Goal: Task Accomplishment & Management: Manage account settings

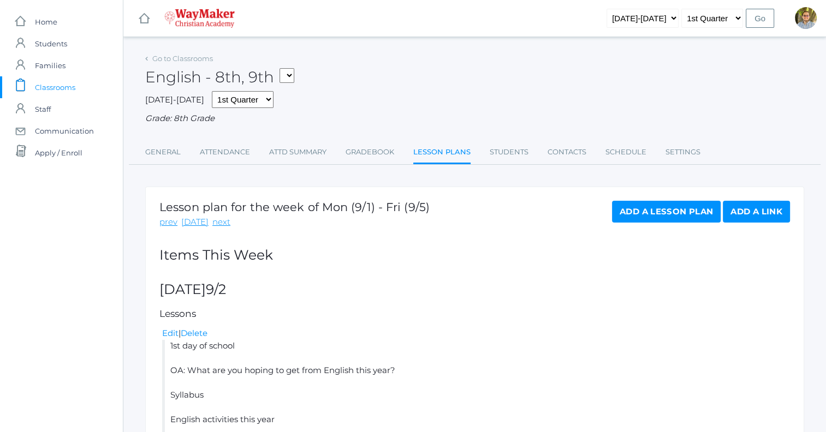
click at [444, 153] on link "Lesson Plans" at bounding box center [441, 152] width 57 height 23
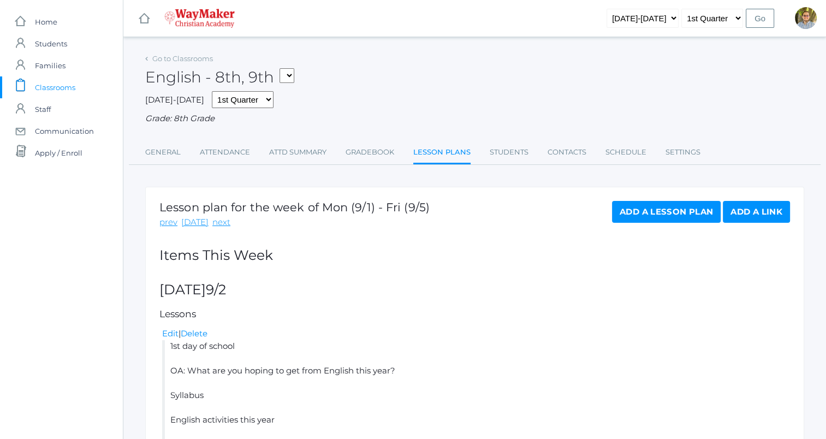
click at [65, 86] on span "Classrooms" at bounding box center [55, 87] width 40 height 22
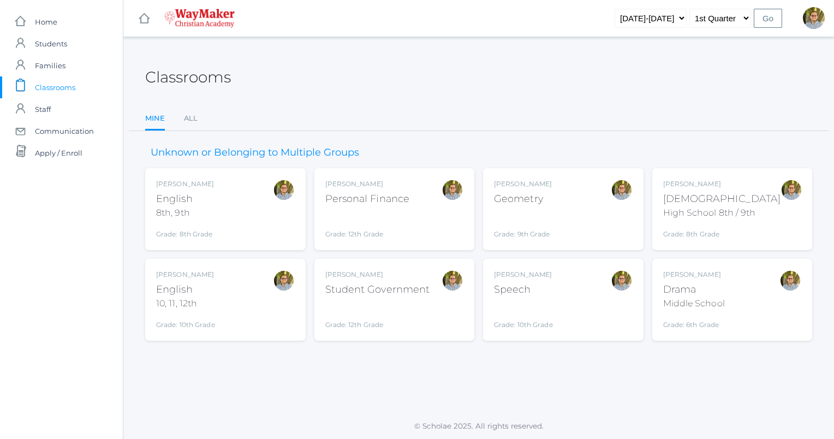
click at [405, 301] on div "Grade: 12th Grade" at bounding box center [377, 315] width 105 height 28
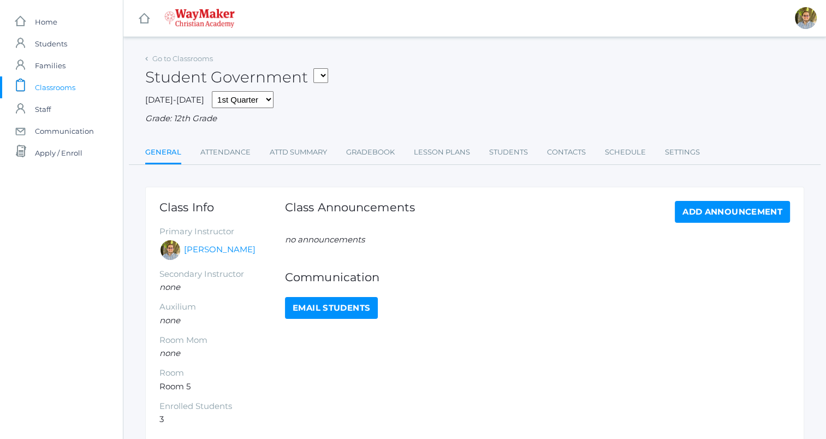
scroll to position [51, 0]
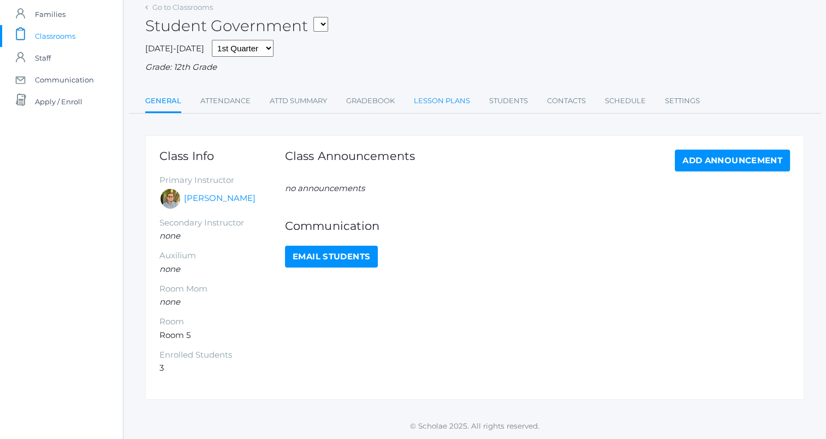
click at [432, 108] on link "Lesson Plans" at bounding box center [442, 101] width 56 height 22
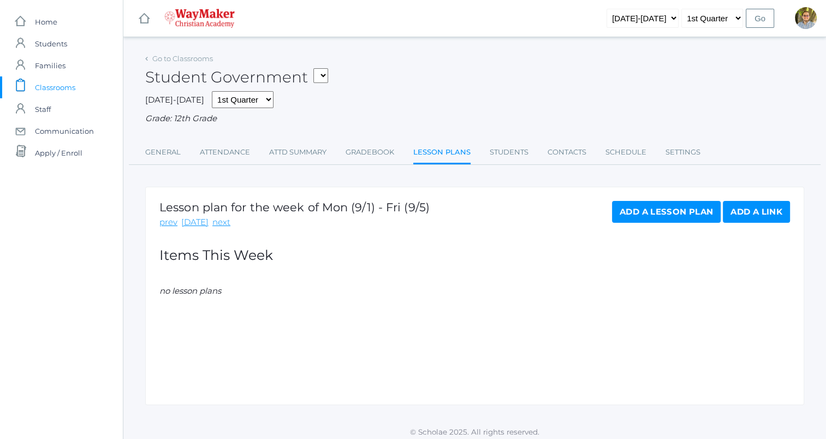
scroll to position [6, 0]
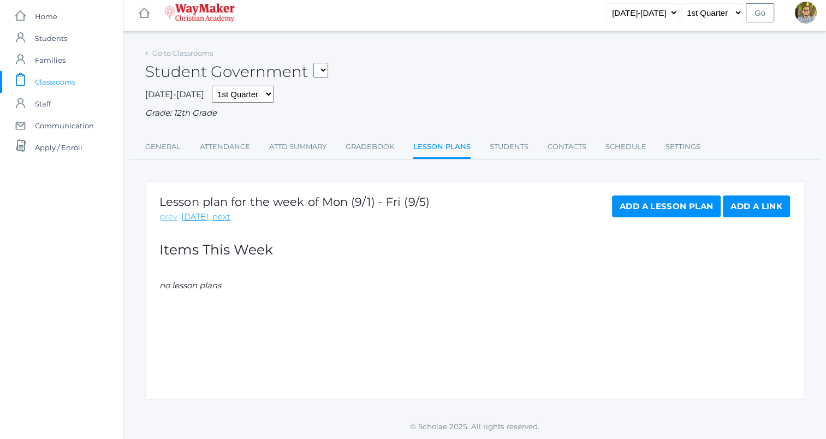
click at [170, 216] on link "prev" at bounding box center [168, 217] width 18 height 13
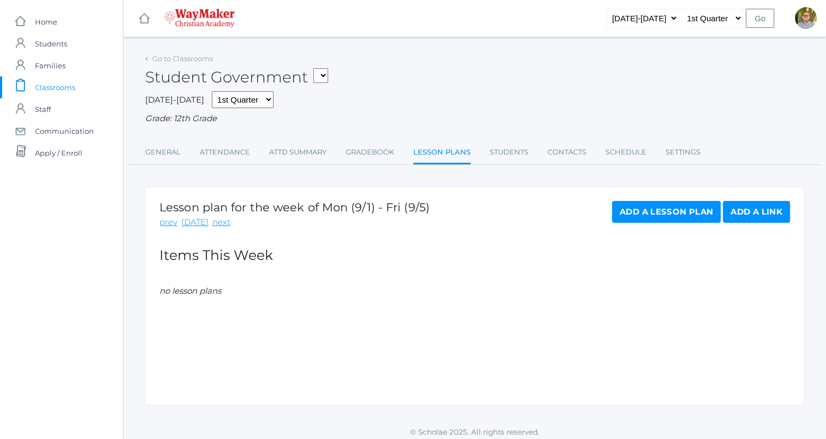
click at [58, 85] on span "Classrooms" at bounding box center [55, 87] width 40 height 22
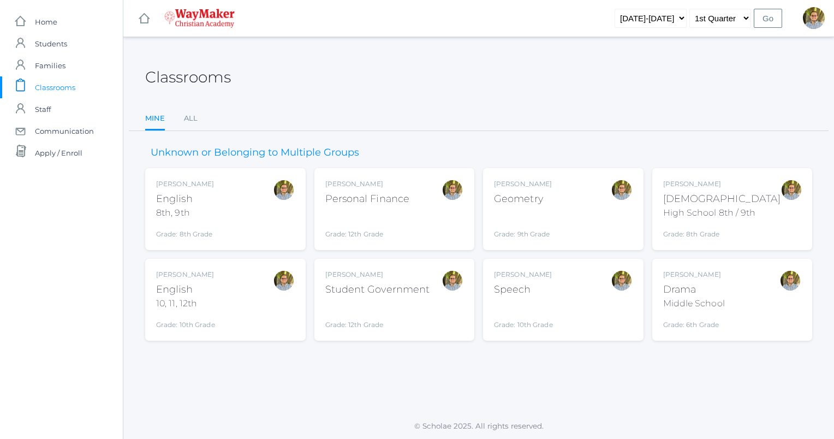
click at [574, 212] on div "Kylen Braileanu Geometry Grade: 9th Grade GEOM" at bounding box center [563, 209] width 139 height 60
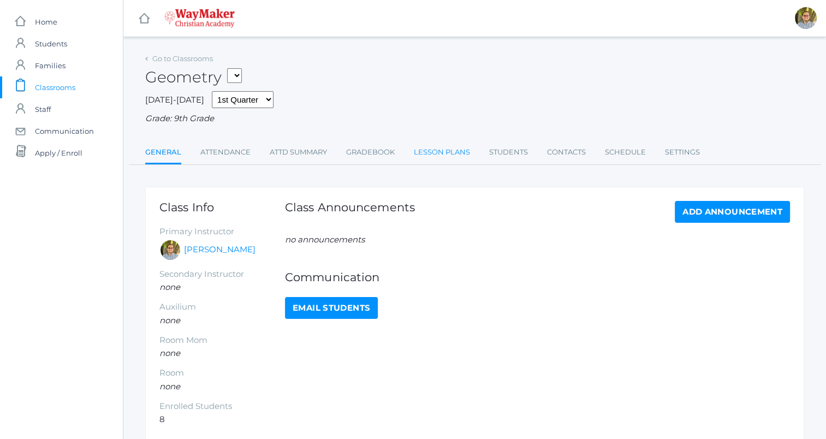
click at [451, 156] on link "Lesson Plans" at bounding box center [442, 152] width 56 height 22
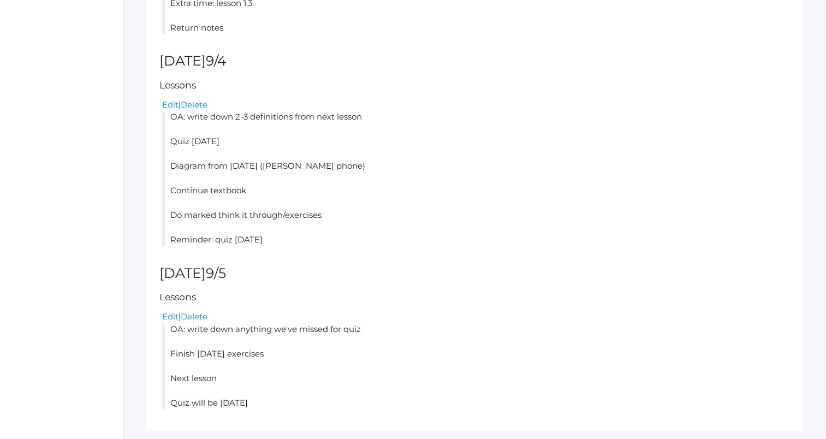
scroll to position [1078, 0]
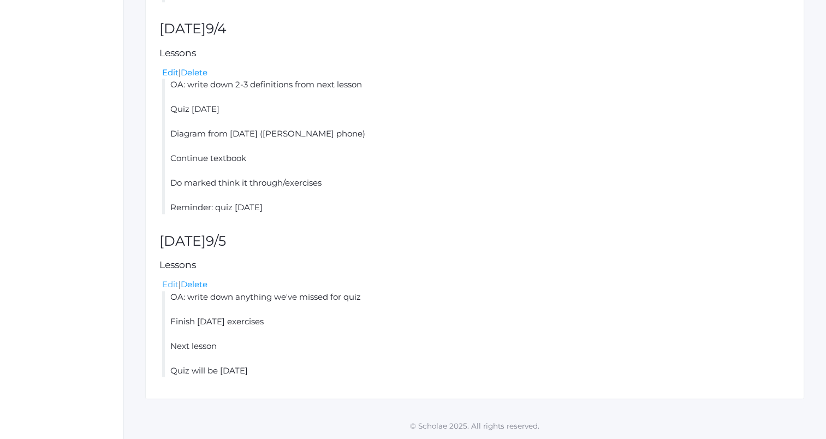
click at [173, 285] on link "Edit" at bounding box center [170, 284] width 16 height 10
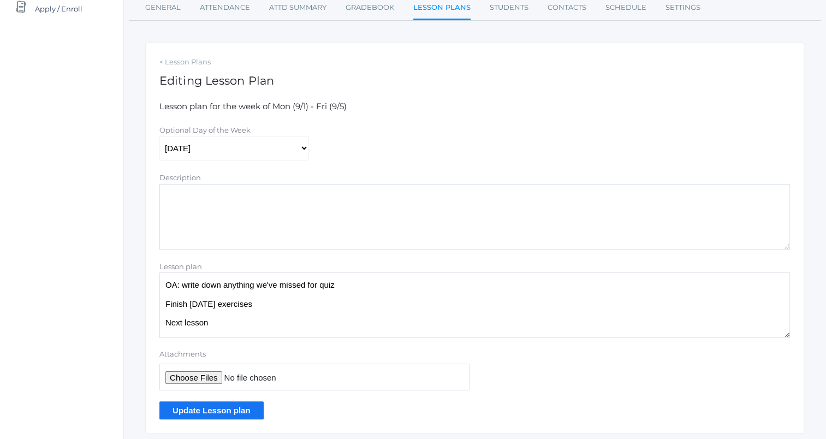
scroll to position [178, 0]
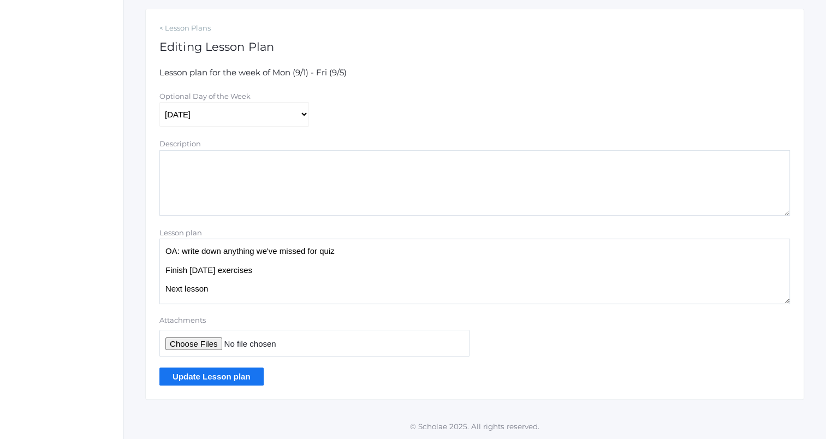
click at [373, 252] on textarea "OA: write down anything we've missed for quiz Finish yesterday's exercises Next…" at bounding box center [474, 270] width 630 height 65
type textarea "OA: principles Finish yesterday's exercises Next lesson Quiz will be Wednesday"
click at [236, 375] on input "Update Lesson plan" at bounding box center [211, 376] width 104 height 18
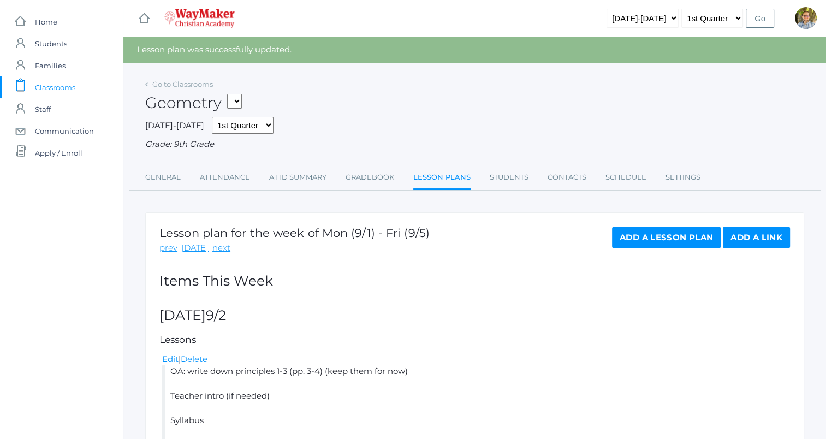
click at [68, 88] on span "Classrooms" at bounding box center [55, 87] width 40 height 22
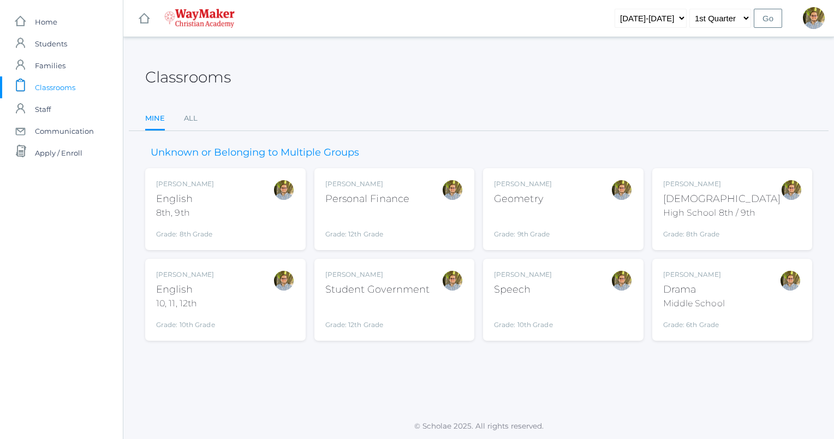
click at [230, 315] on div "Kylen Braileanu English 10, 11, 12th Grade: 10th Grade HSENGLISH" at bounding box center [225, 300] width 139 height 60
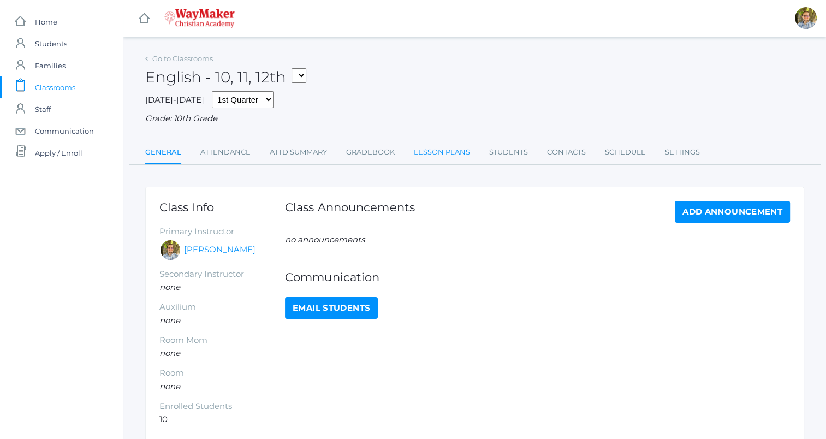
click at [418, 152] on link "Lesson Plans" at bounding box center [442, 152] width 56 height 22
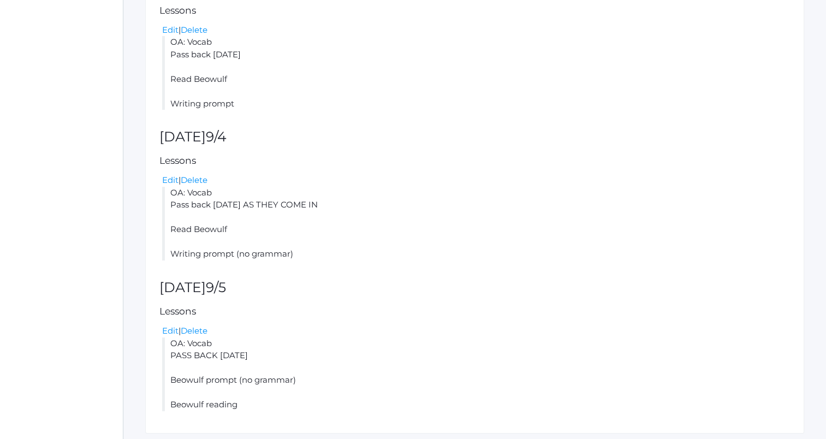
scroll to position [526, 0]
